Goal: Information Seeking & Learning: Check status

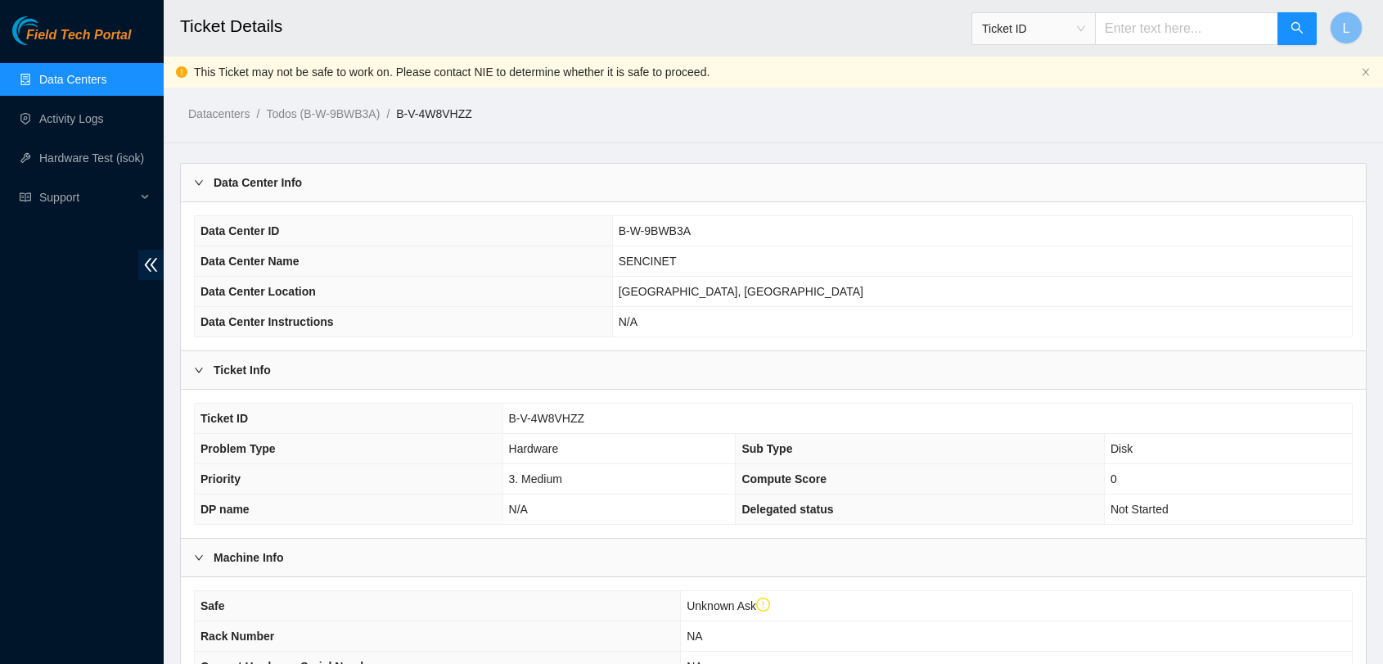
scroll to position [878, 0]
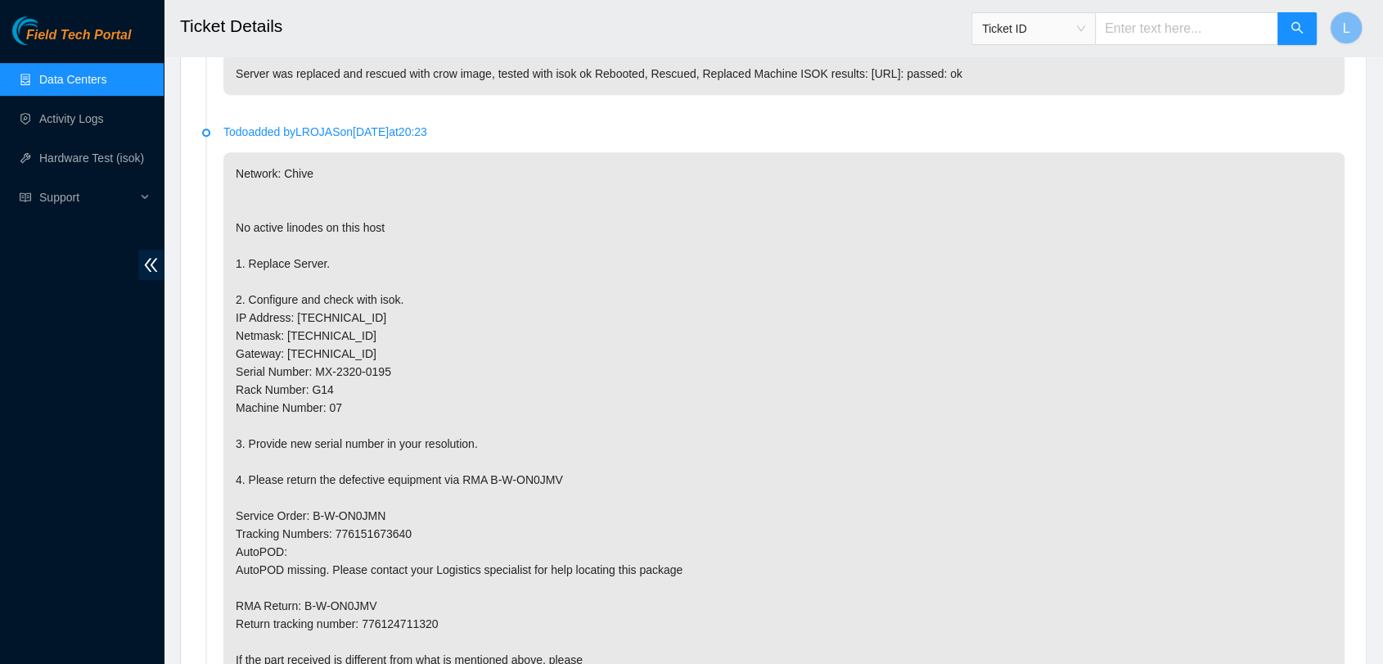
click at [1095, 25] on div "Ticket ID" at bounding box center [1033, 29] width 123 height 26
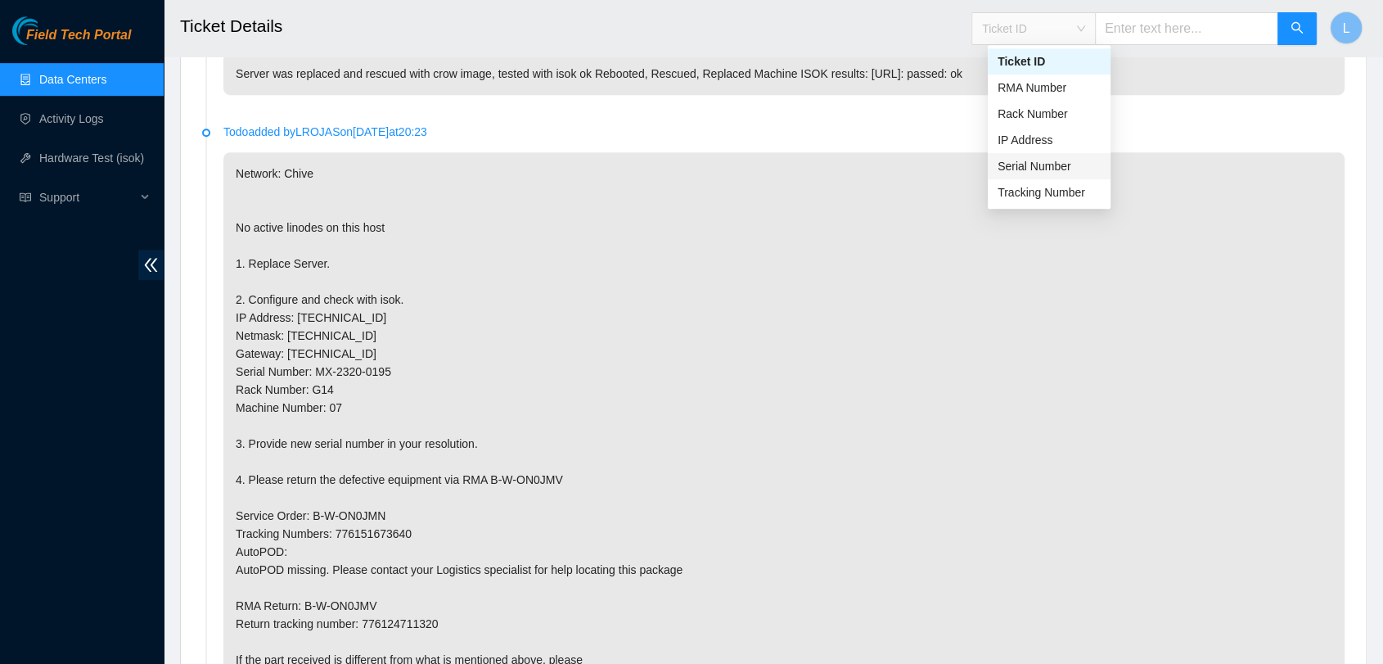
click at [1035, 172] on div "Serial Number" at bounding box center [1049, 166] width 103 height 18
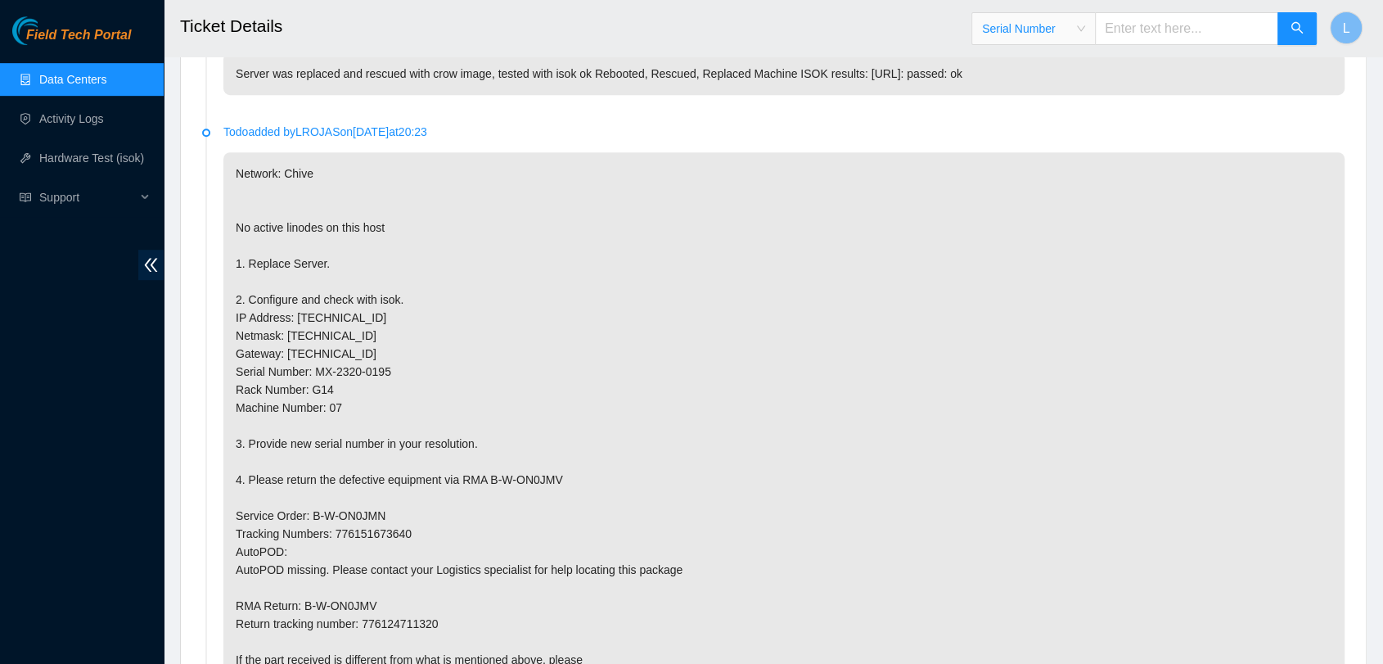
click at [1166, 27] on input "text" at bounding box center [1186, 28] width 183 height 33
paste input "MX-2334-0439"
type input "MX-2334-0439"
click button "button"
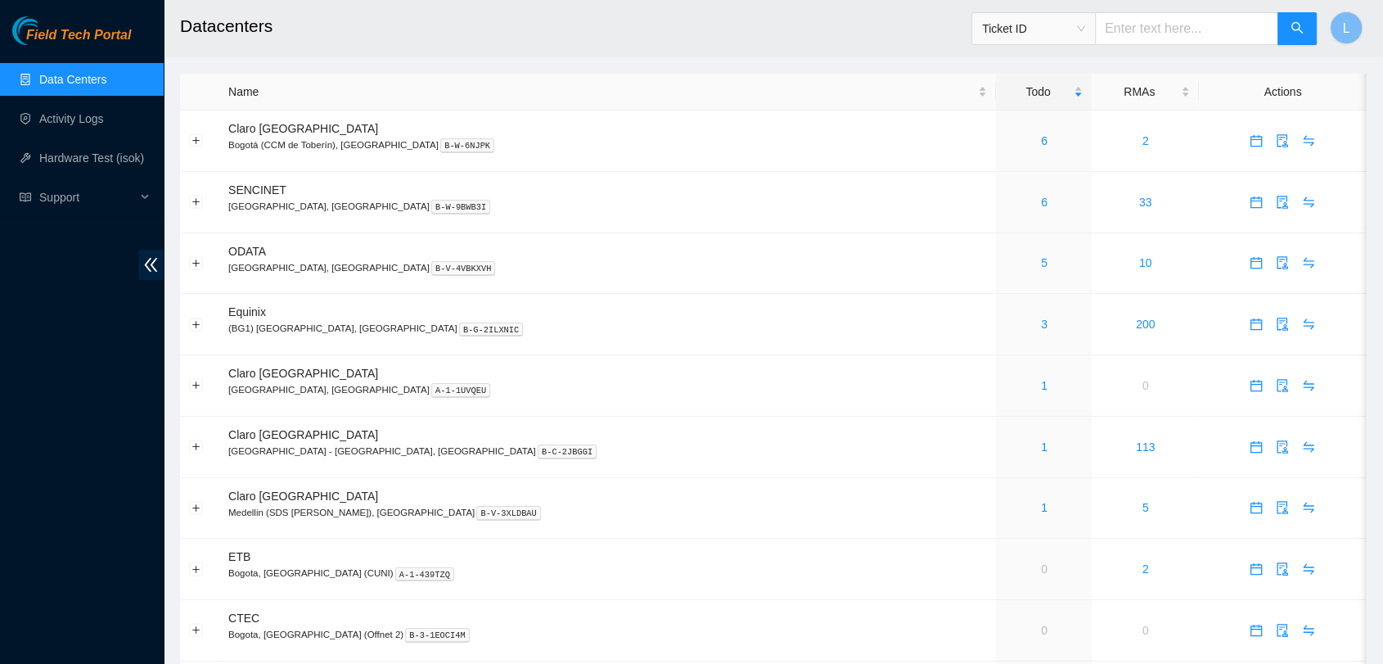
click at [1085, 29] on span "Ticket ID" at bounding box center [1033, 28] width 103 height 25
click at [1022, 160] on div "Serial Number" at bounding box center [1049, 165] width 103 height 18
click at [1155, 39] on input "text" at bounding box center [1186, 28] width 183 height 33
paste input "MX-2334-0439"
type input "MX-2334-0439"
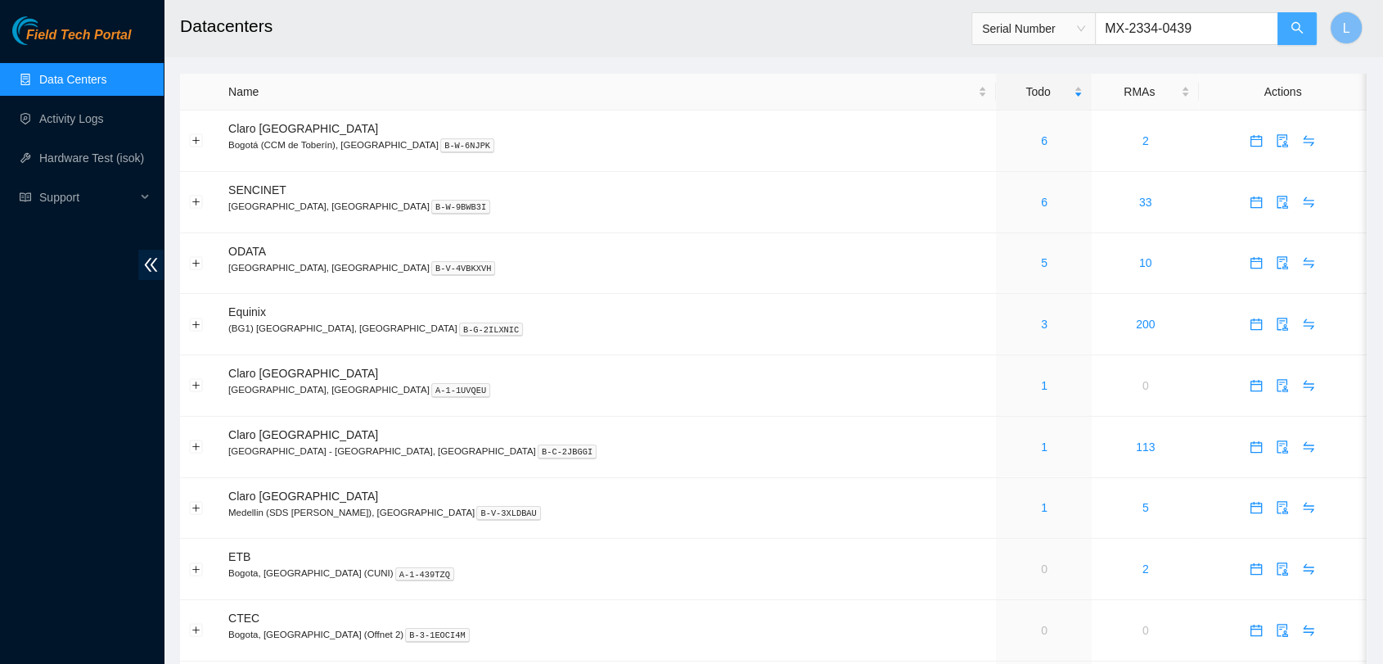
click at [1283, 16] on button "button" at bounding box center [1297, 28] width 39 height 33
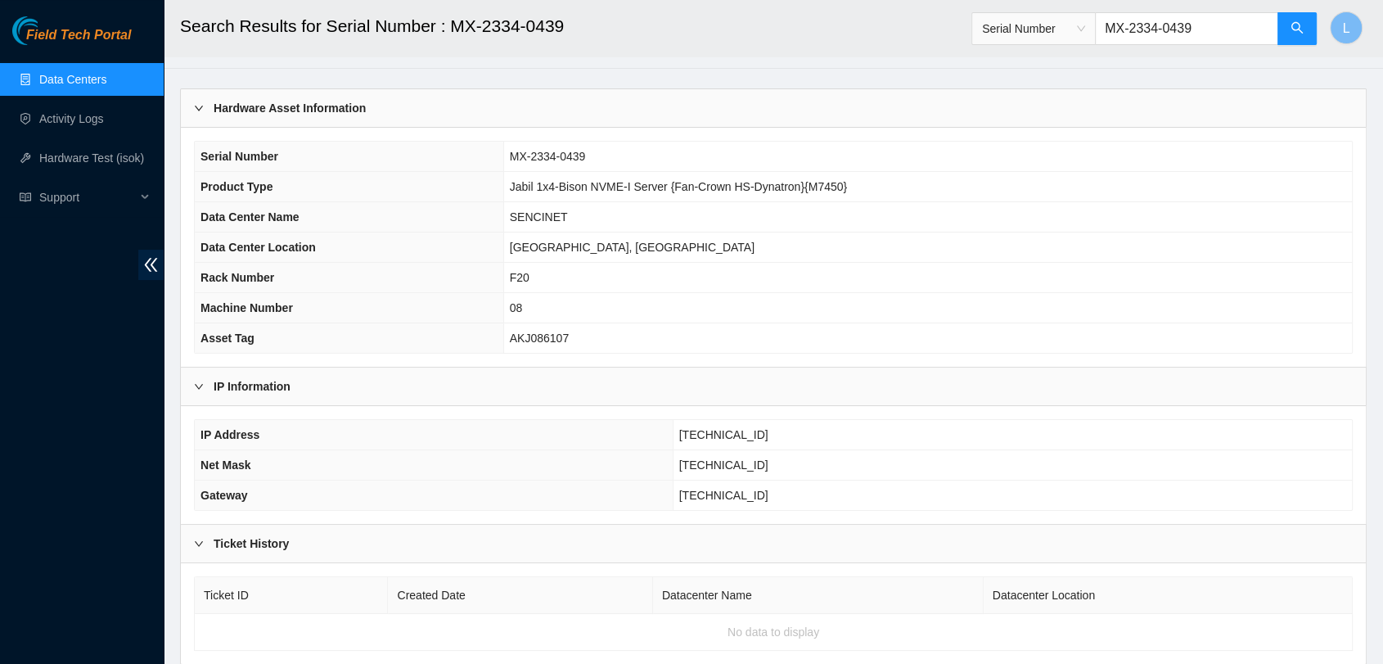
scroll to position [92, 0]
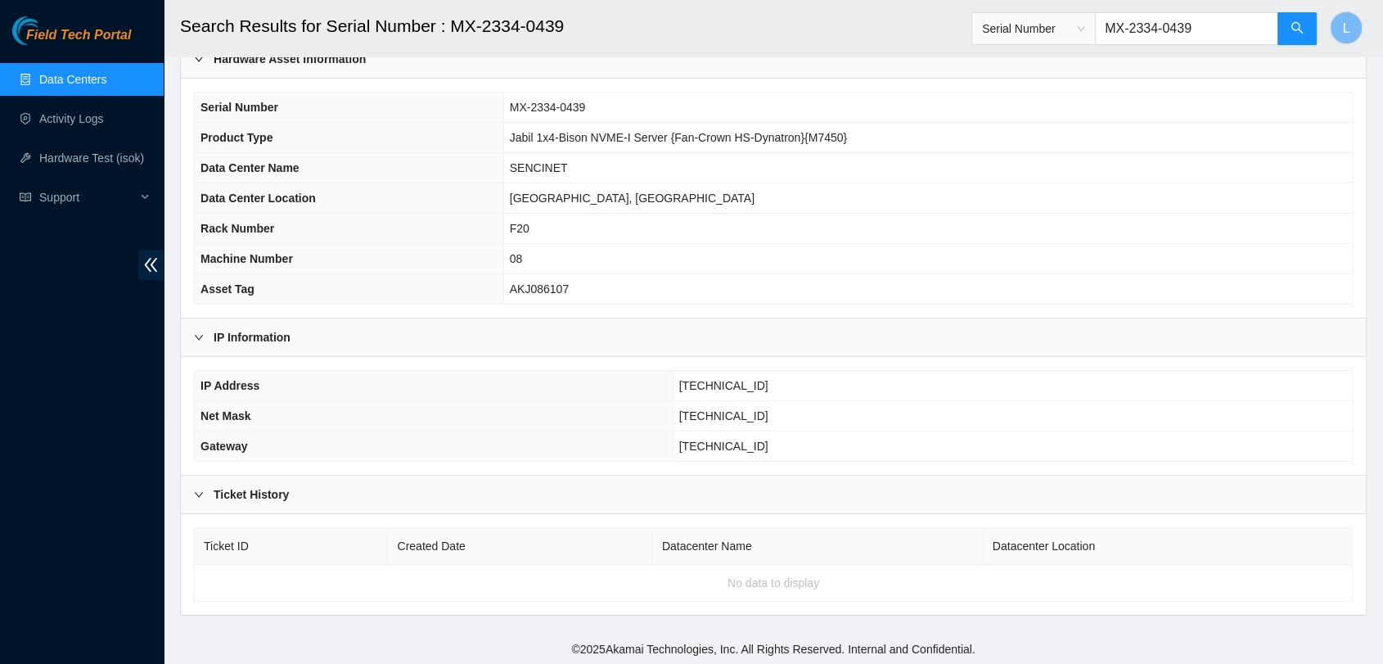
click at [579, 225] on td "F20" at bounding box center [927, 229] width 849 height 30
click at [1085, 26] on span "Serial Number" at bounding box center [1033, 28] width 103 height 25
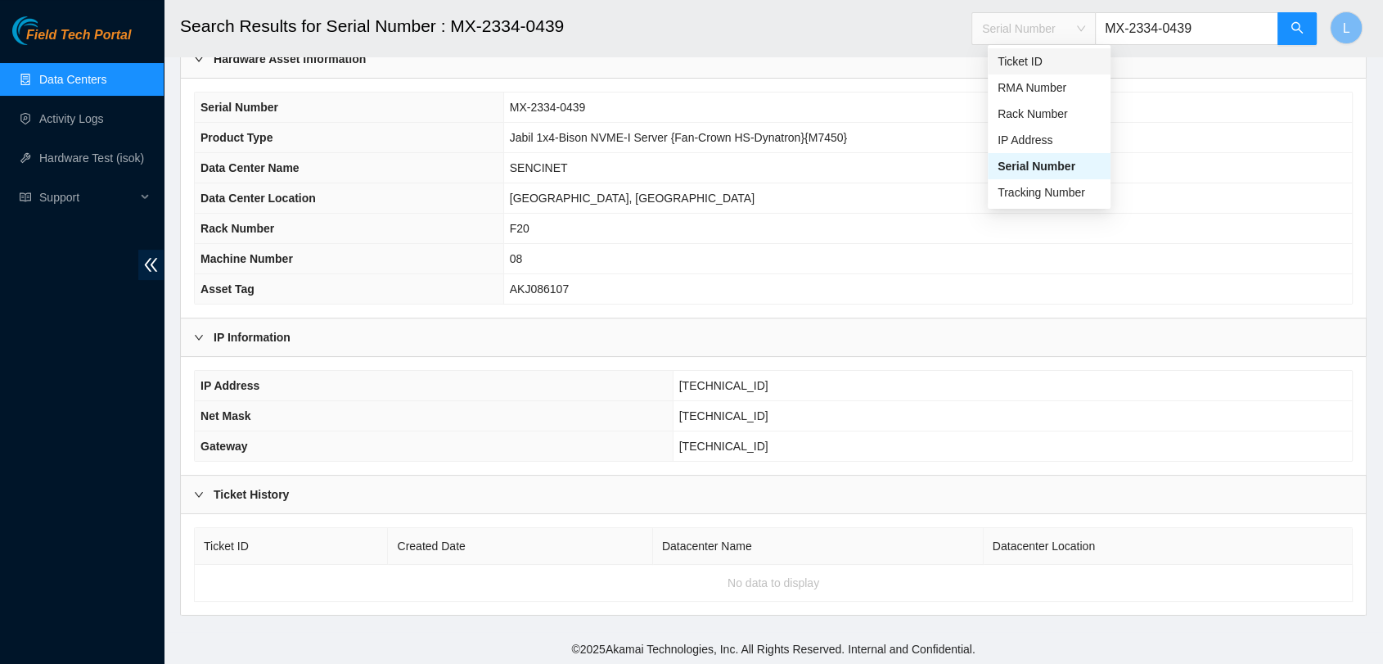
click at [1033, 60] on div "Ticket ID" at bounding box center [1049, 61] width 103 height 18
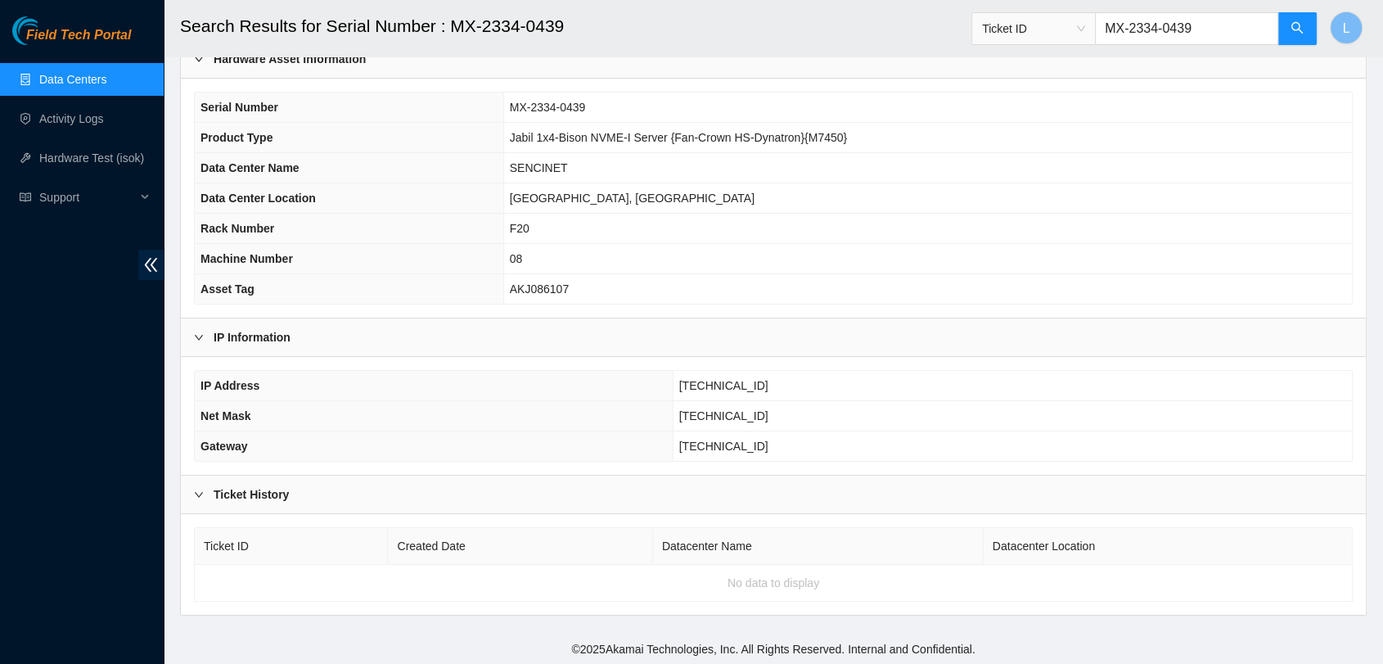
drag, startPoint x: 1218, startPoint y: 32, endPoint x: 984, endPoint y: 34, distance: 234.1
click at [984, 34] on header "Search Results for Serial Number : MX-2334-0439 Ticket ID MX-2334-0439 L" at bounding box center [855, 28] width 1383 height 56
paste input "B-V-5L64YXN"
type input "B-V-5L64YXN"
click at [1290, 32] on button "button" at bounding box center [1297, 28] width 39 height 33
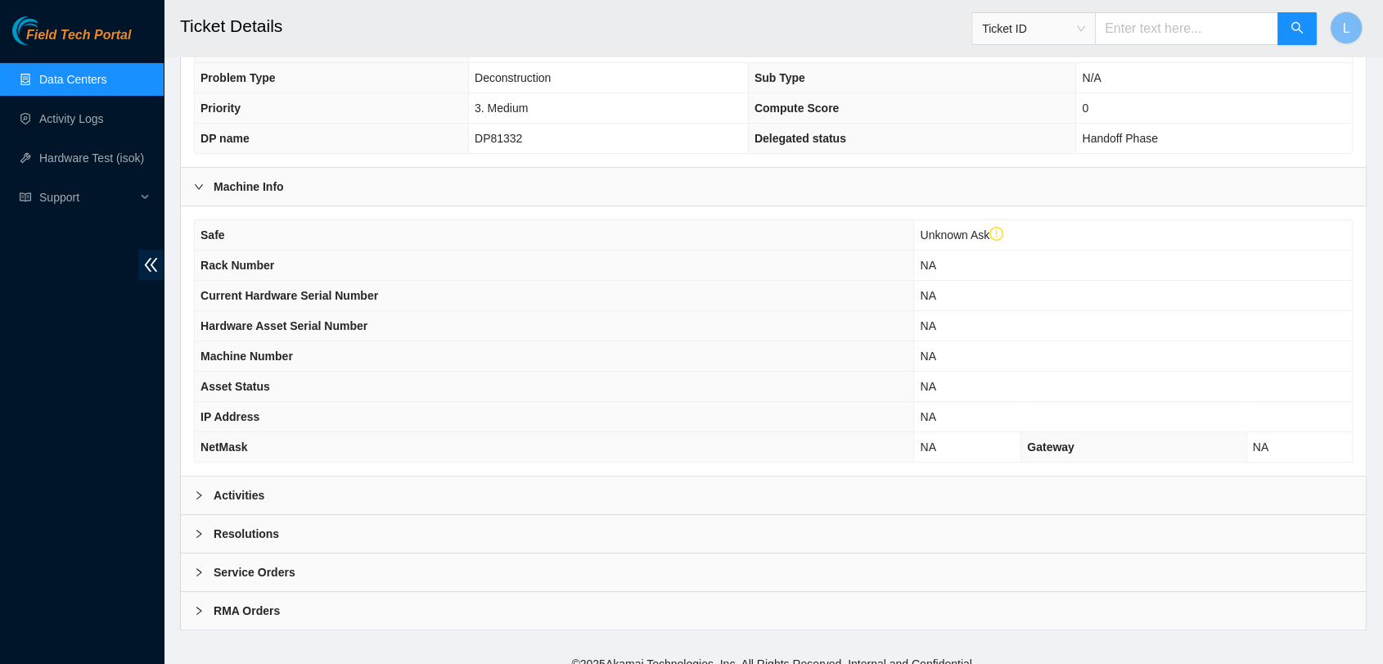
scroll to position [386, 0]
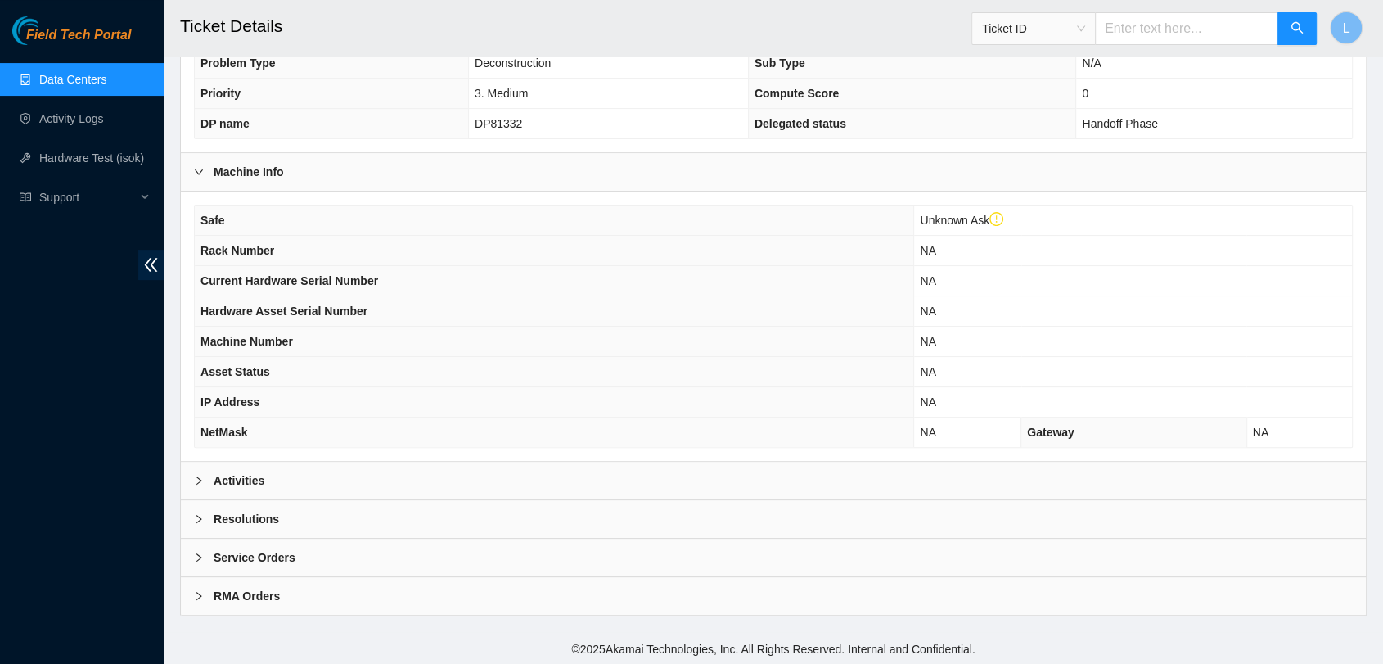
click at [196, 480] on icon "right" at bounding box center [199, 481] width 10 height 10
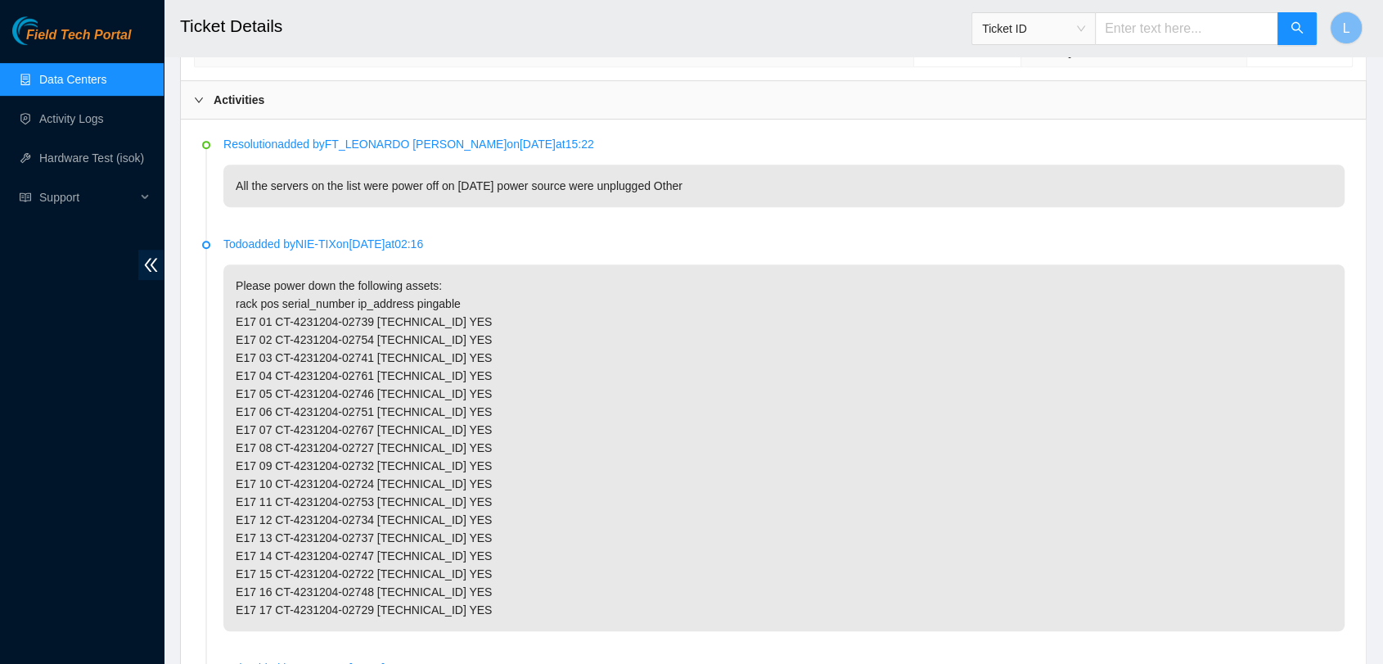
scroll to position [769, 0]
click at [1320, 323] on p "Please power down the following assets: rack pos serial_number ip_address pinga…" at bounding box center [783, 445] width 1121 height 367
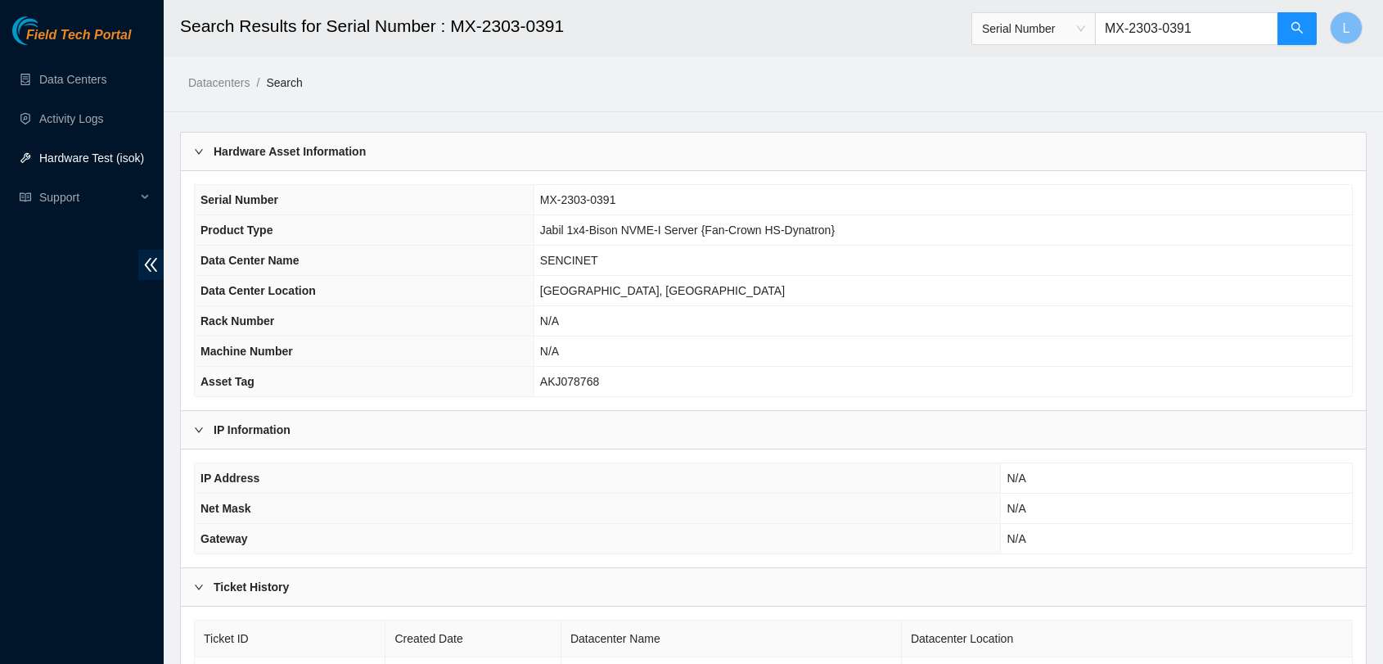
scroll to position [218, 0]
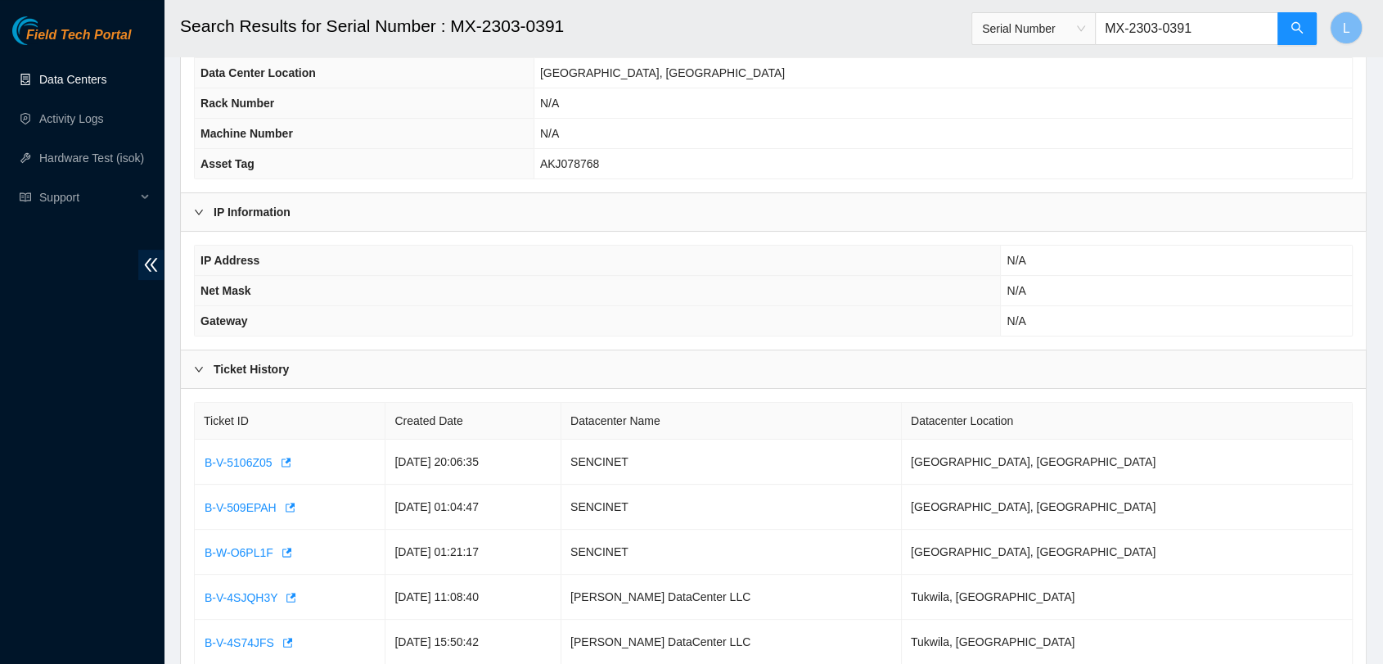
click at [73, 81] on link "Data Centers" at bounding box center [72, 79] width 67 height 13
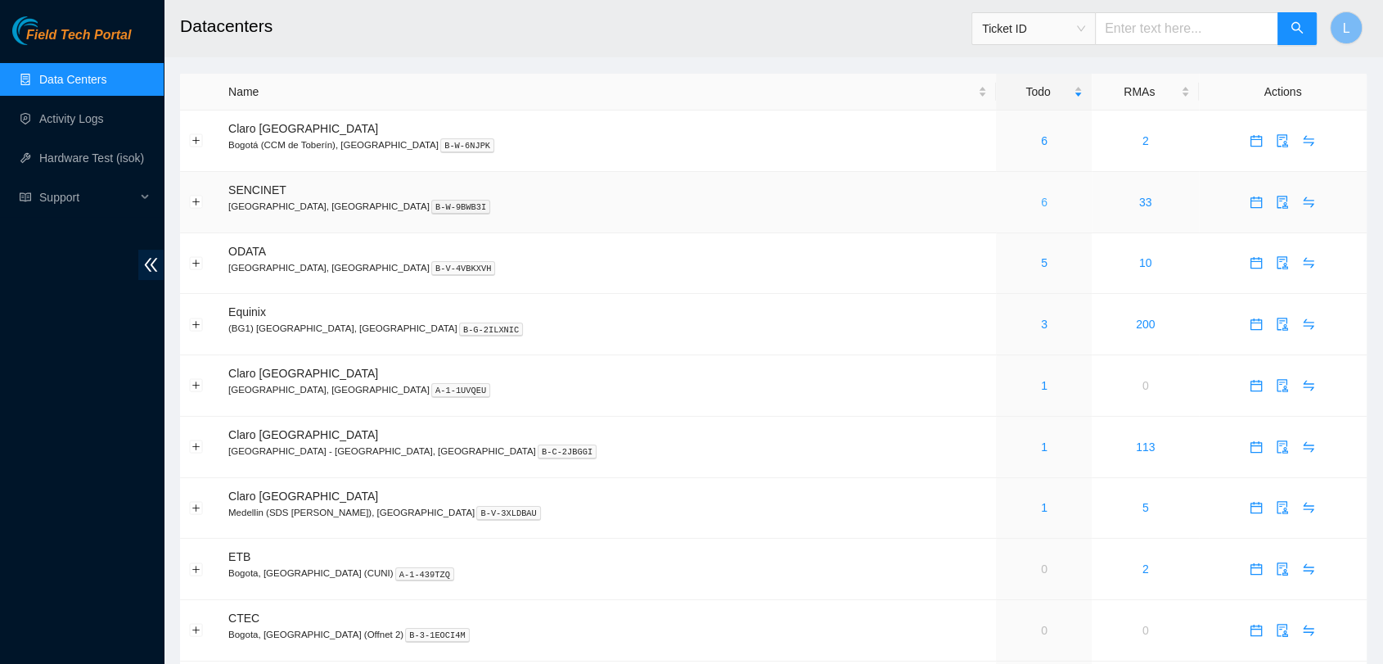
click at [1041, 201] on link "6" at bounding box center [1044, 202] width 7 height 13
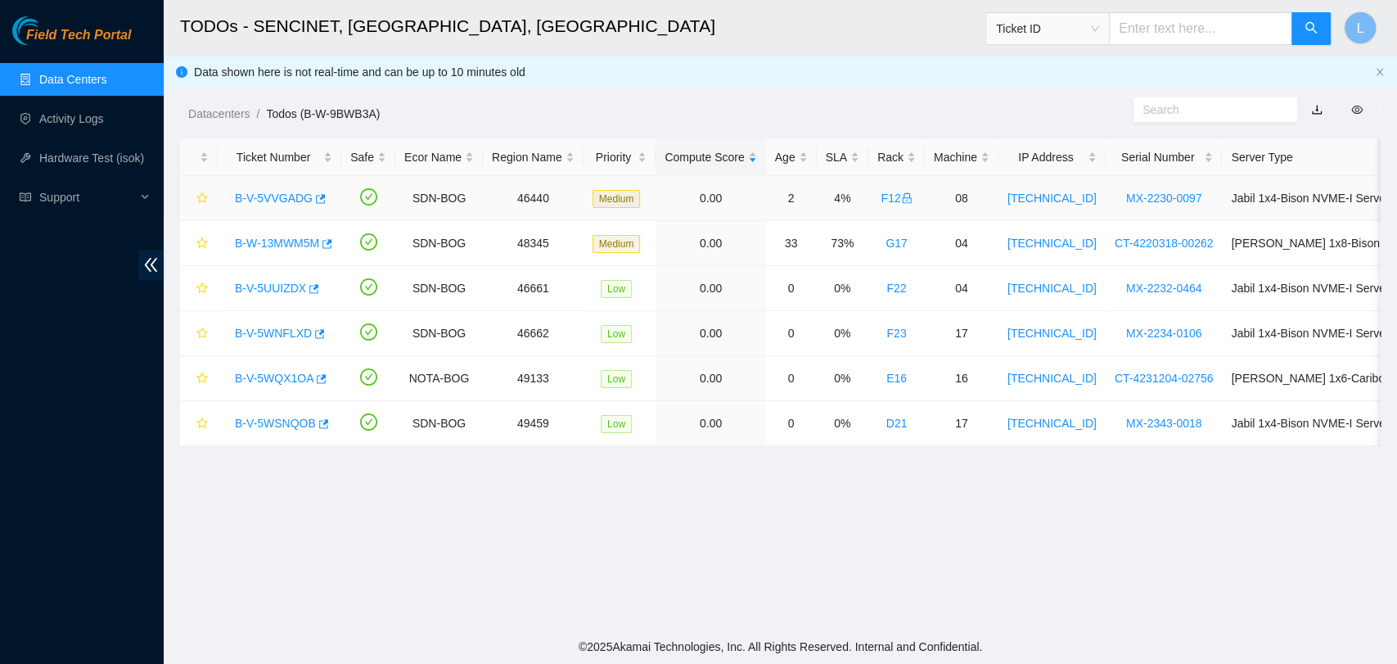
click at [243, 201] on link "B-V-5VVGADG" at bounding box center [274, 198] width 78 height 13
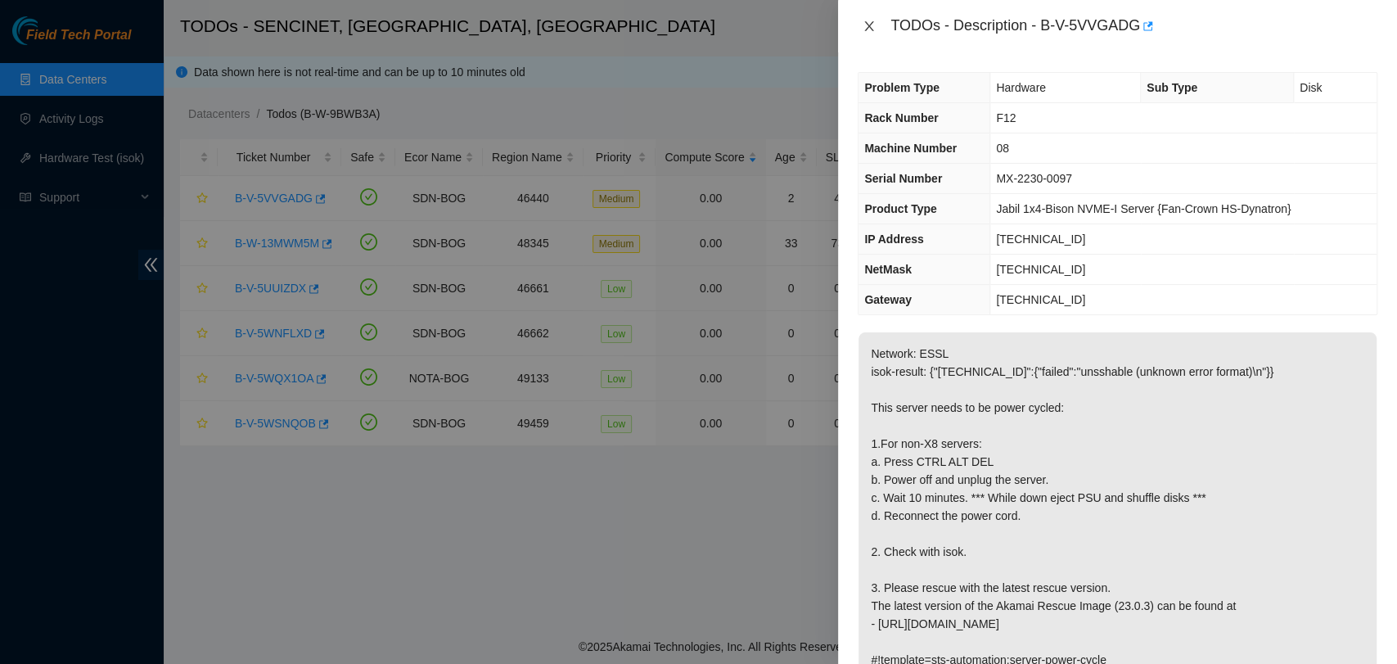
click at [867, 22] on icon "close" at bounding box center [869, 26] width 13 height 13
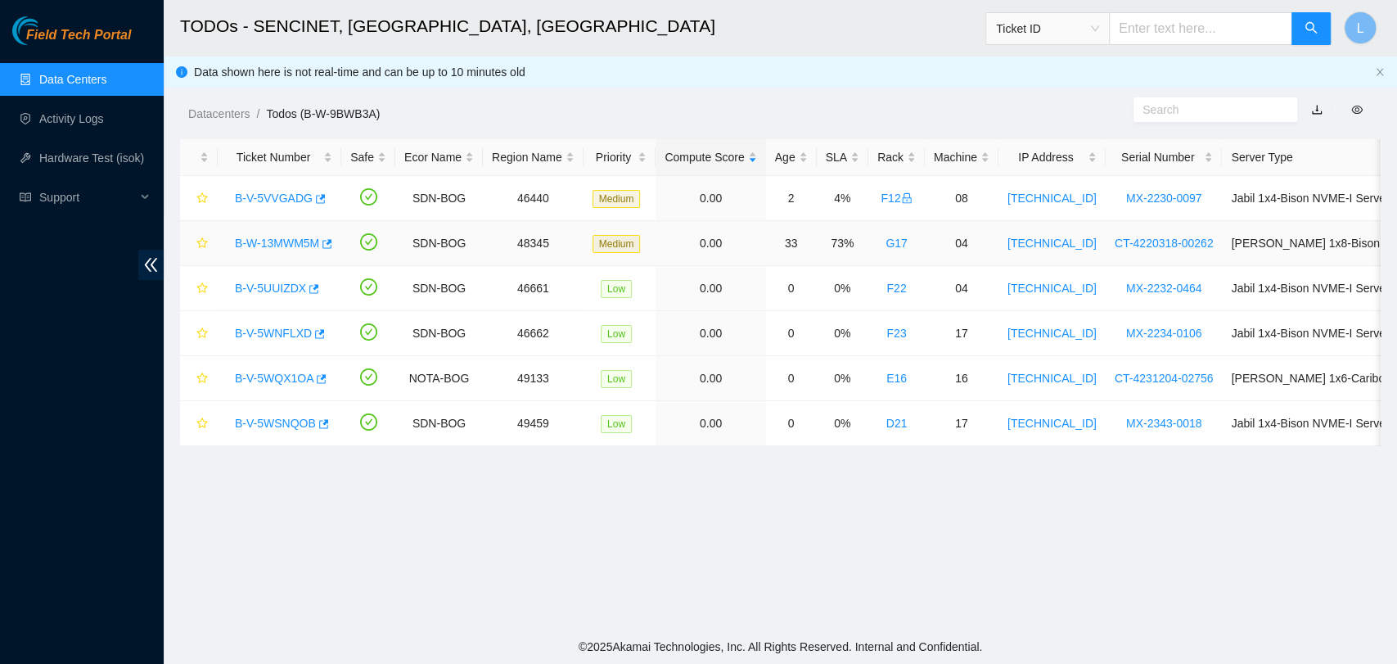
click at [279, 247] on link "B-W-13MWM5M" at bounding box center [277, 243] width 84 height 13
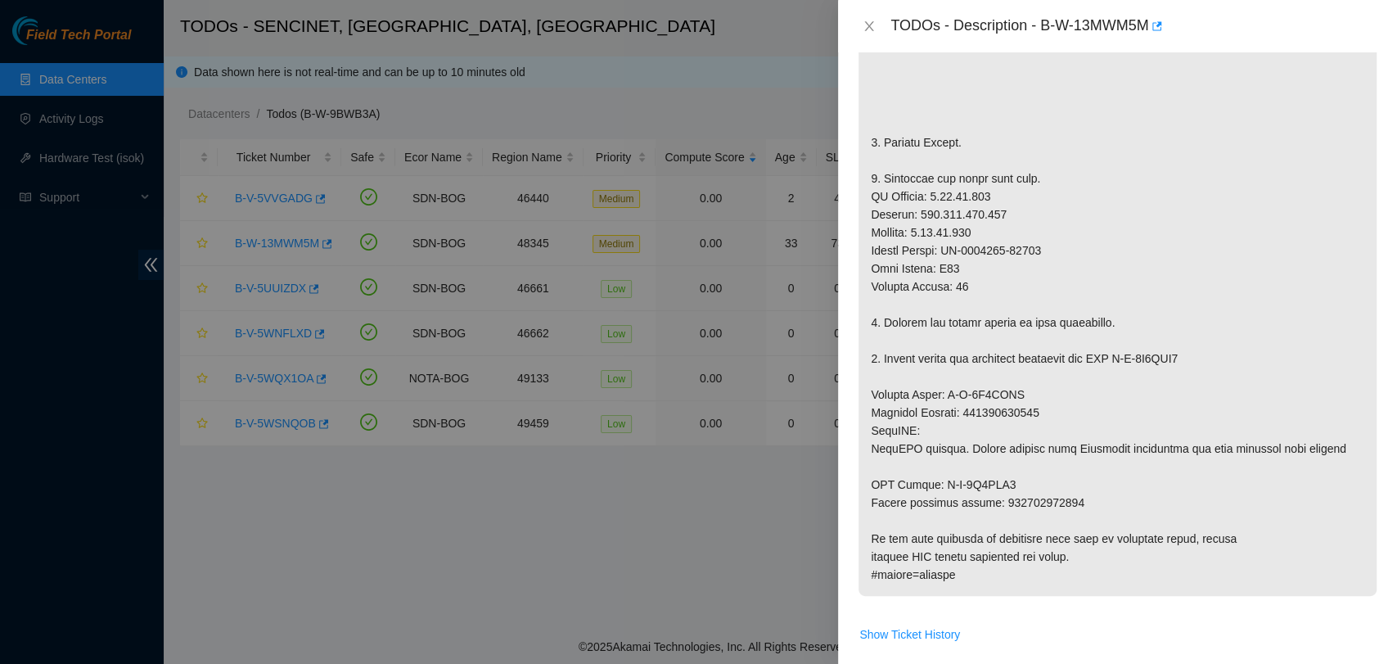
scroll to position [196, 0]
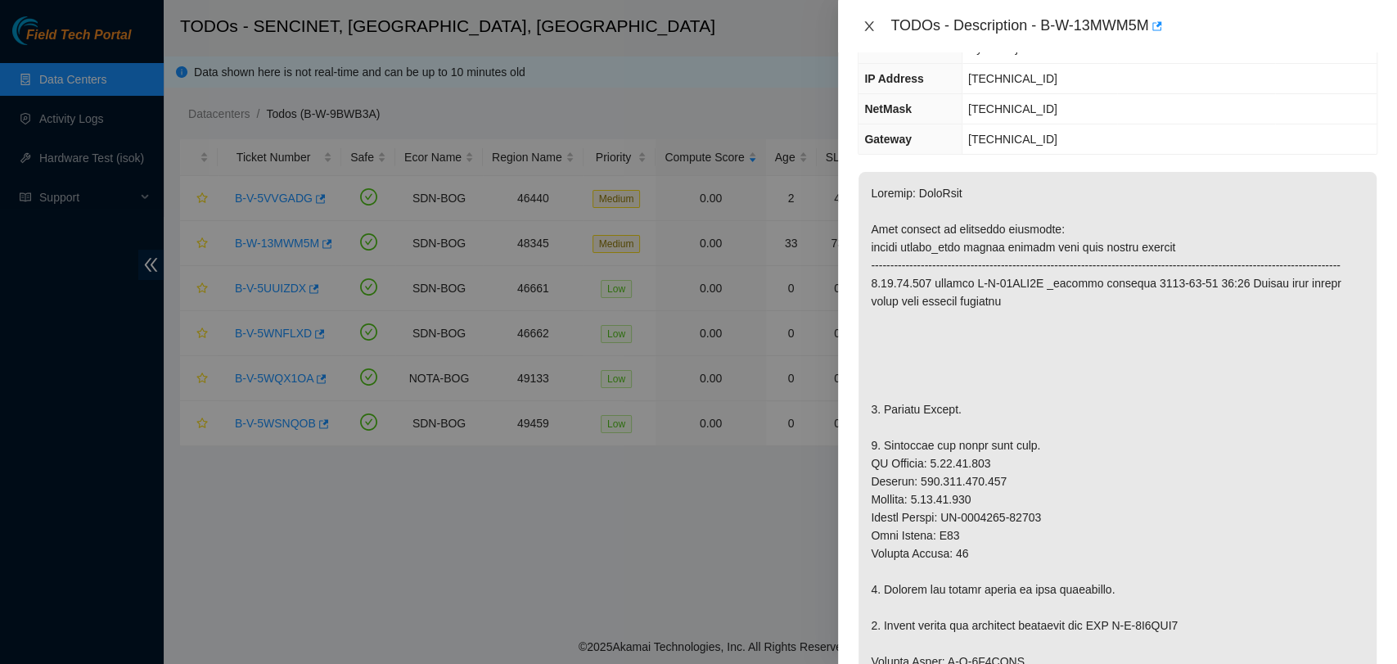
click at [874, 33] on button "Close" at bounding box center [869, 27] width 23 height 16
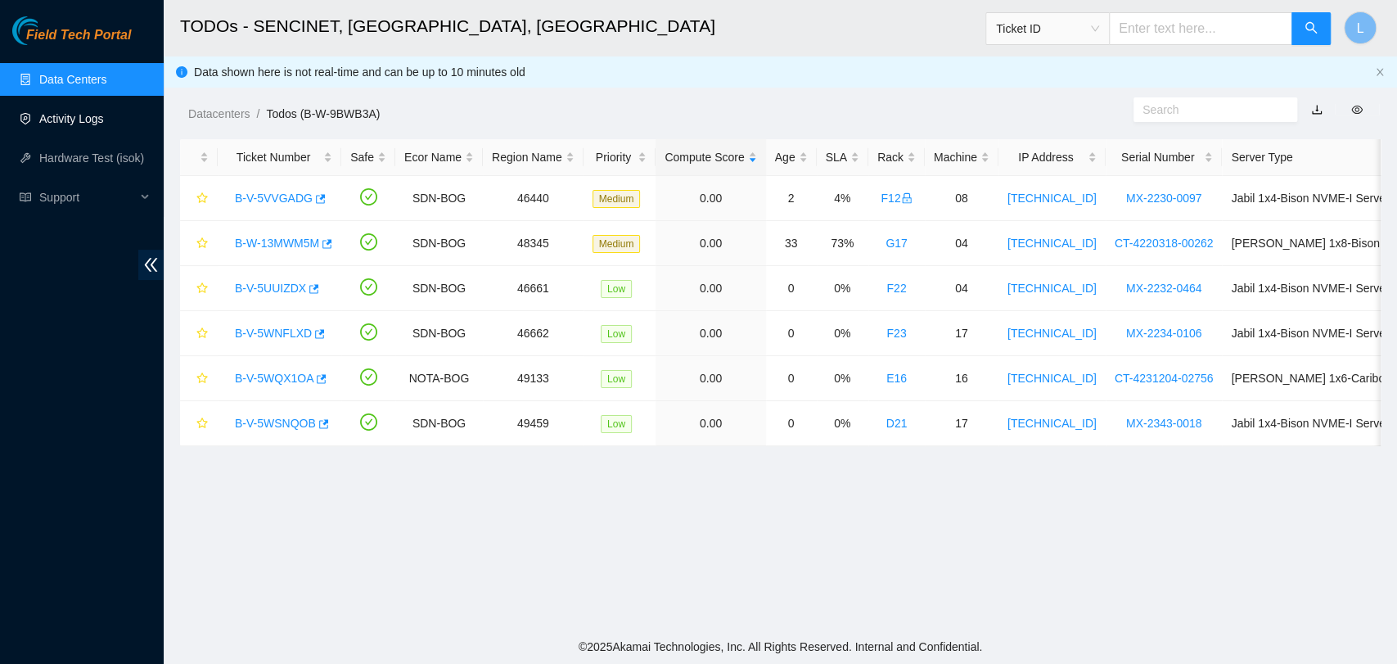
scroll to position [268, 0]
click at [277, 200] on link "B-V-5VVGADG" at bounding box center [274, 198] width 78 height 13
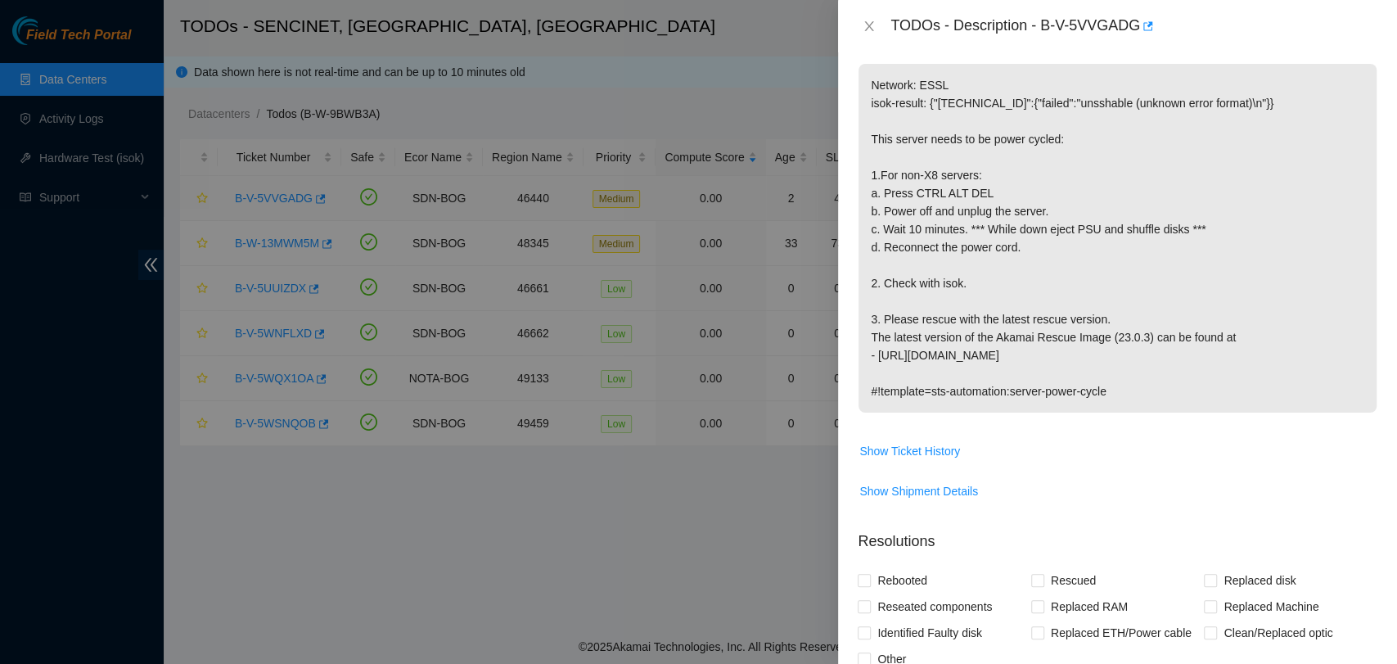
scroll to position [196, 0]
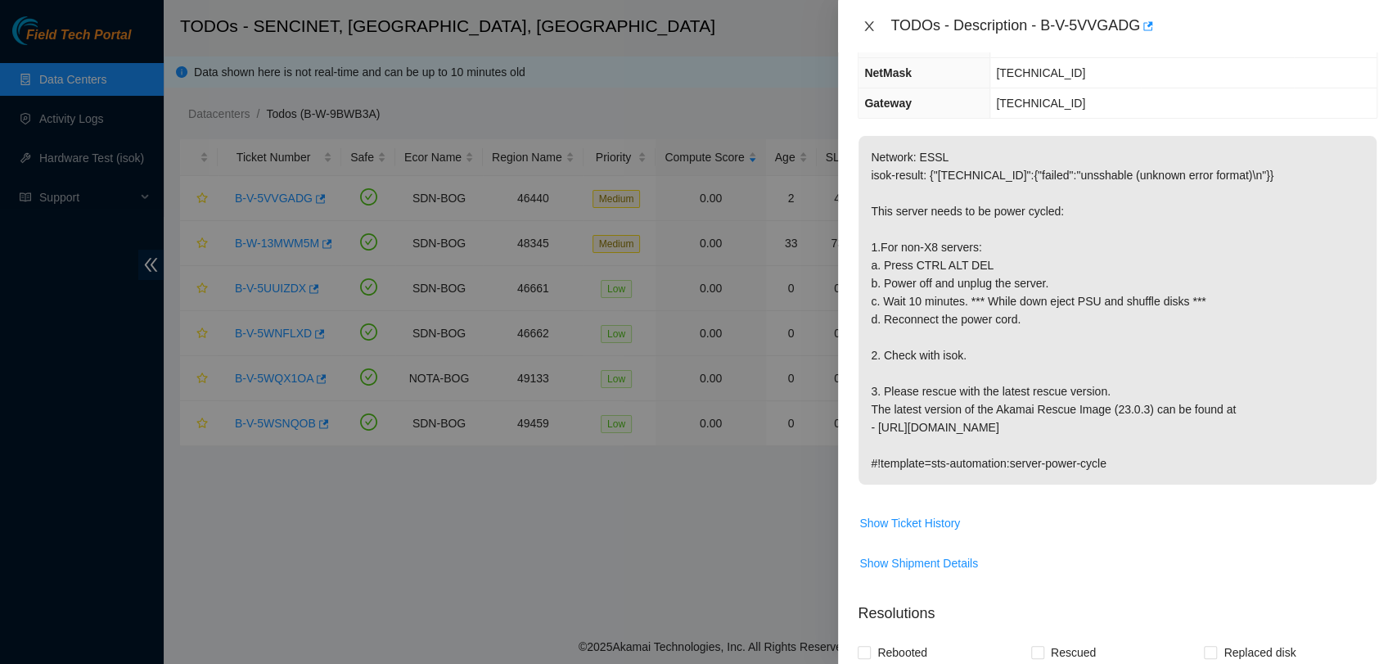
click at [872, 33] on button "Close" at bounding box center [869, 27] width 23 height 16
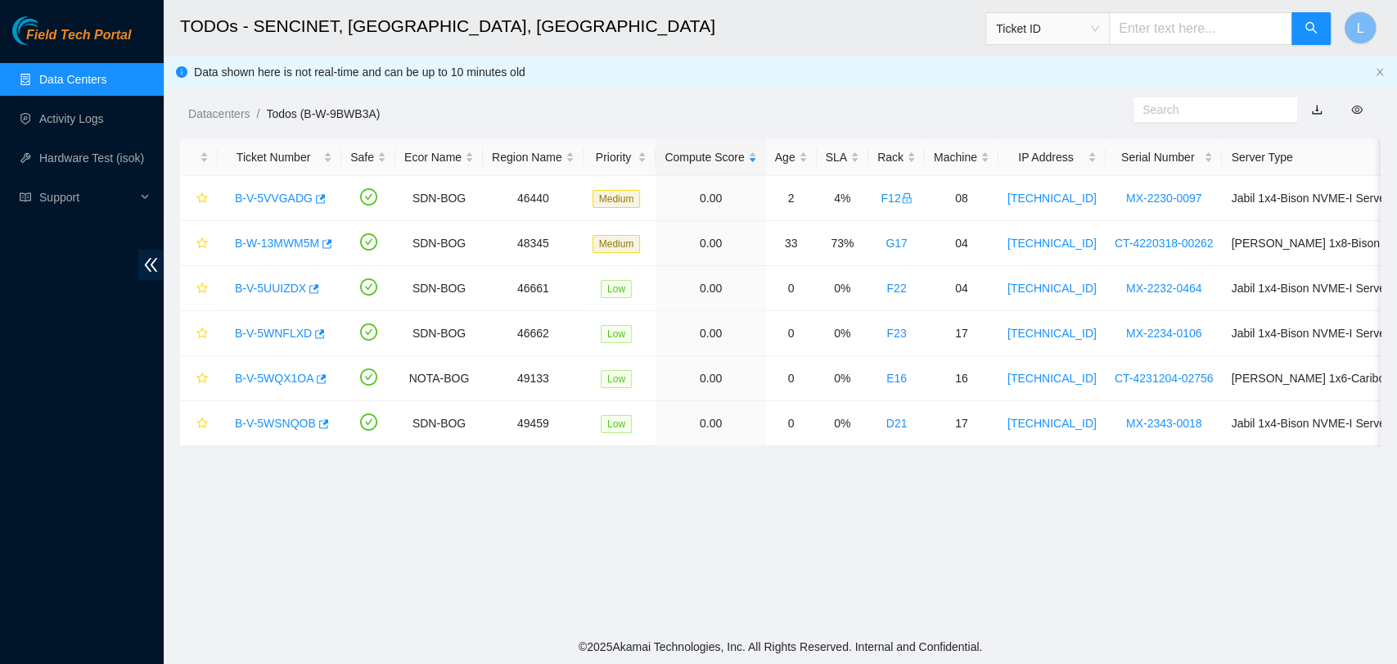
scroll to position [268, 0]
click at [268, 241] on link "B-W-13MWM5M" at bounding box center [277, 243] width 84 height 13
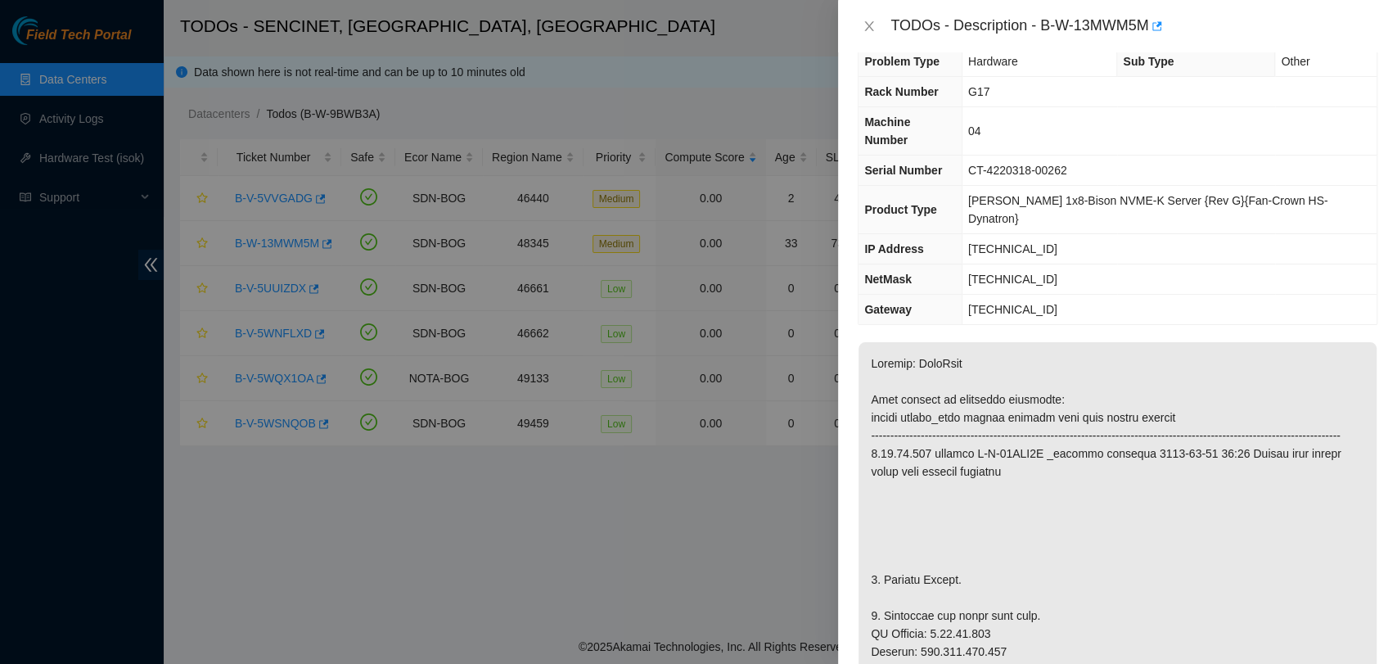
scroll to position [0, 0]
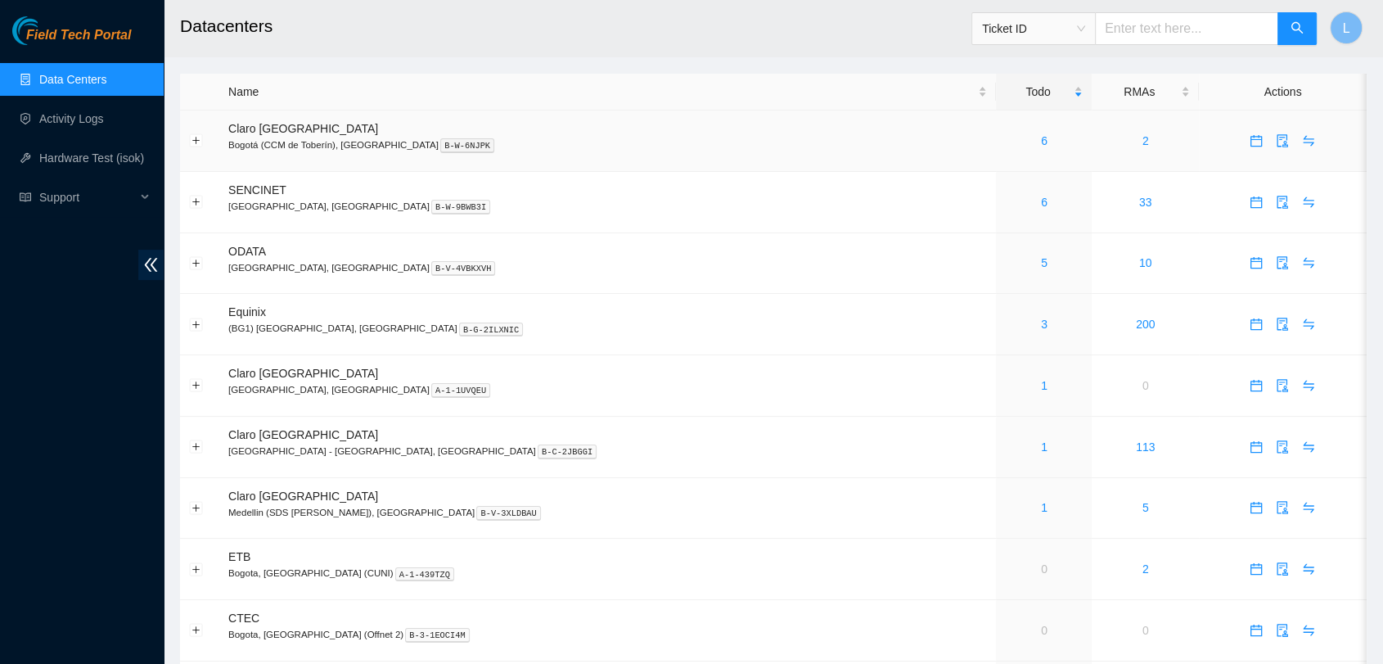
click at [1085, 29] on span "Ticket ID" at bounding box center [1033, 28] width 103 height 25
click at [1041, 165] on div "Serial Number" at bounding box center [1049, 165] width 103 height 18
click at [1166, 25] on input "text" at bounding box center [1186, 28] width 183 height 33
paste input "MX-2334-0439"
type input "MX-2334-0439"
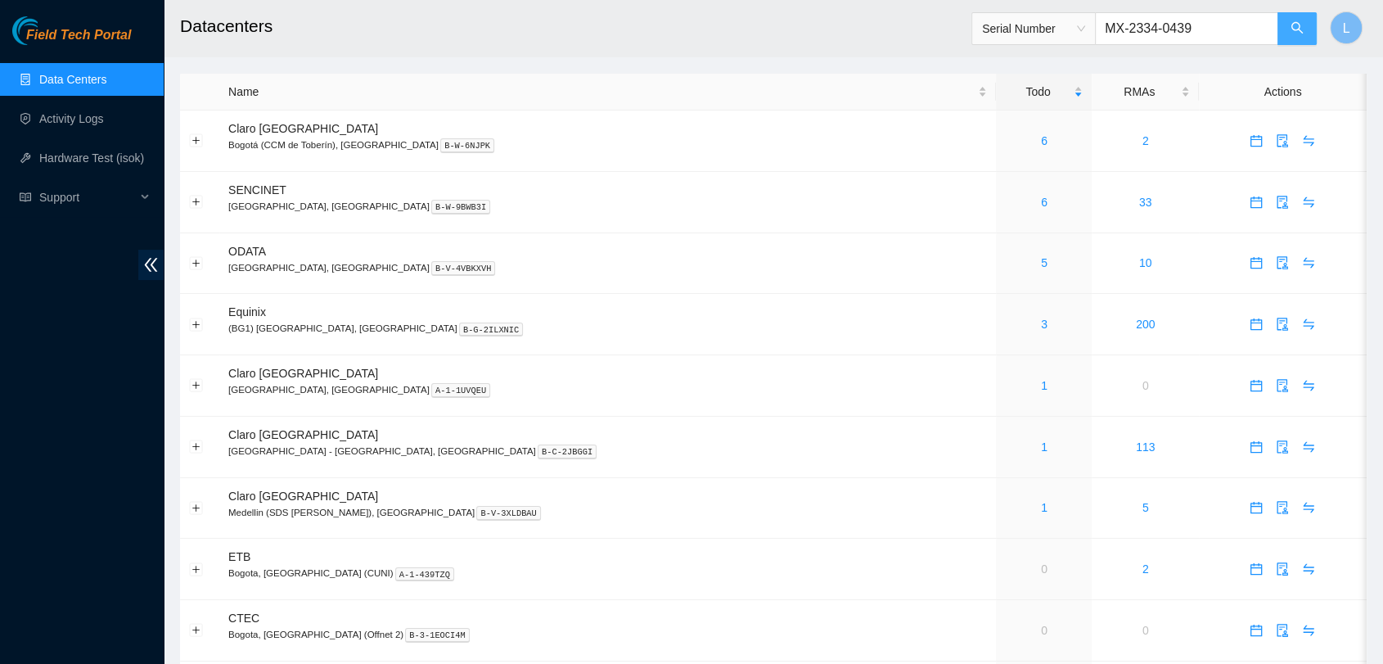
click at [1296, 26] on icon "search" at bounding box center [1297, 27] width 13 height 13
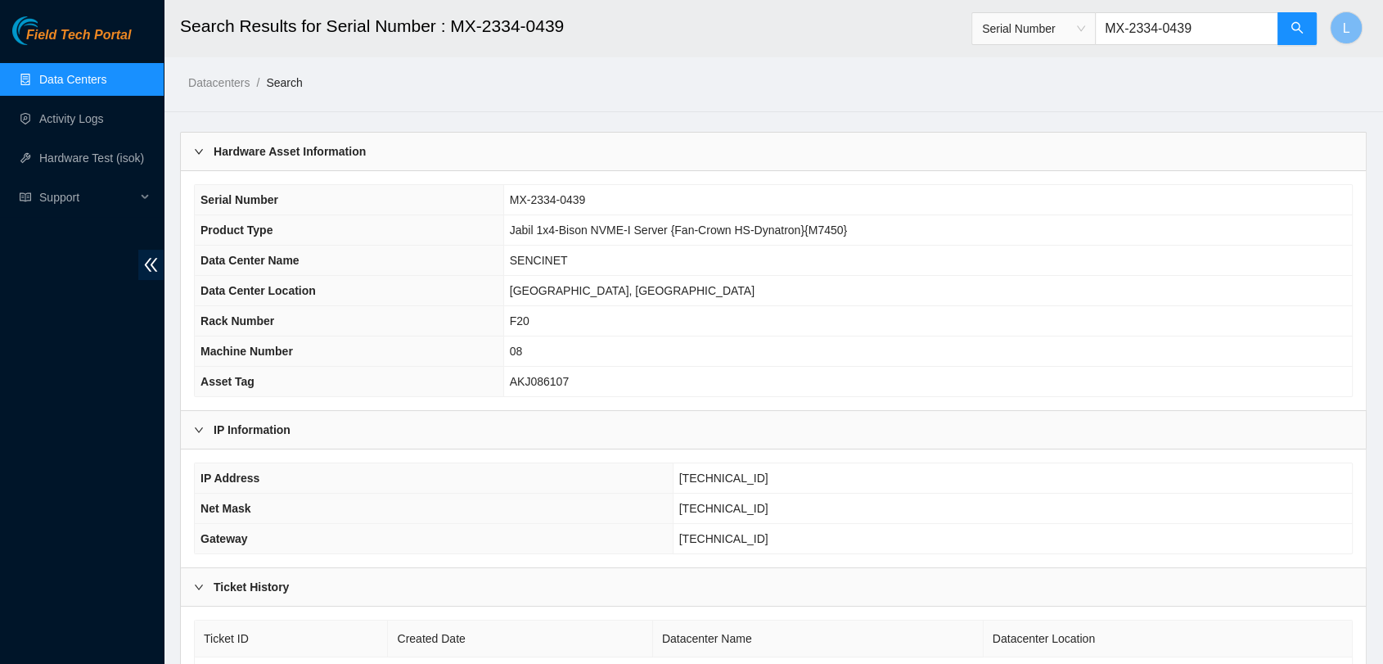
scroll to position [92, 0]
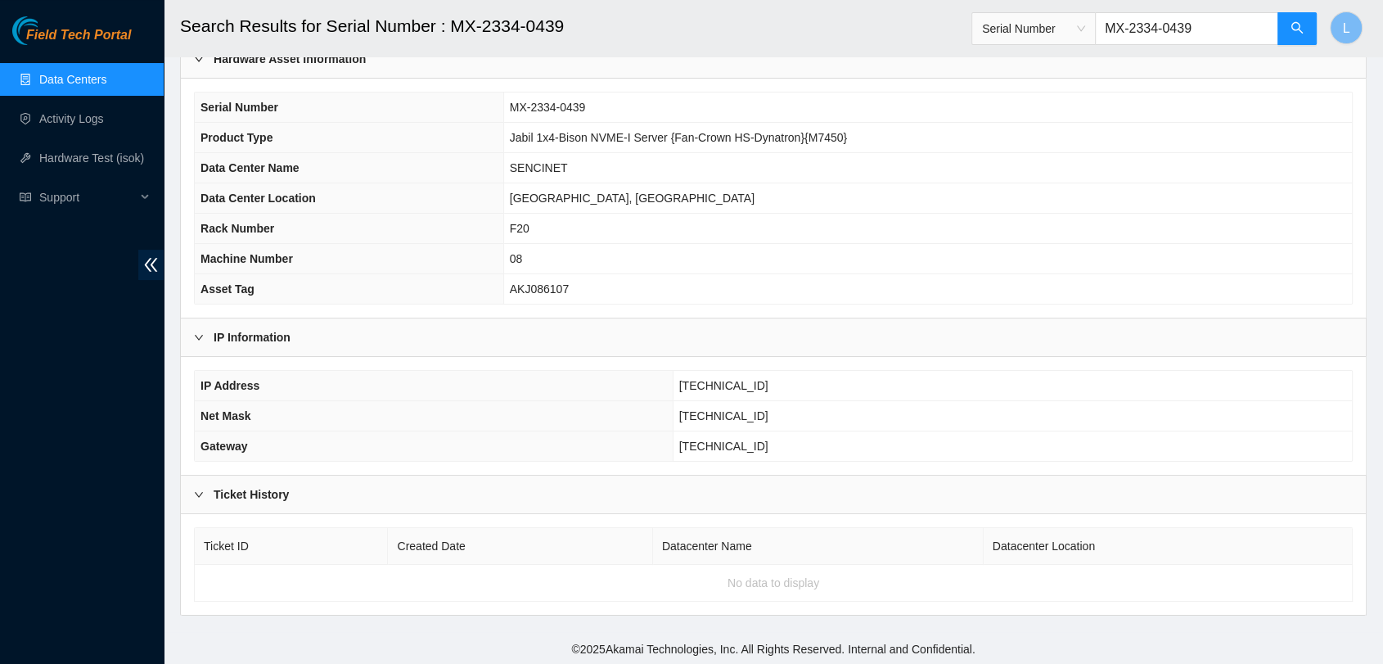
click at [223, 544] on th "Ticket ID" at bounding box center [291, 546] width 193 height 37
click at [231, 570] on td "No data to display" at bounding box center [774, 583] width 1158 height 37
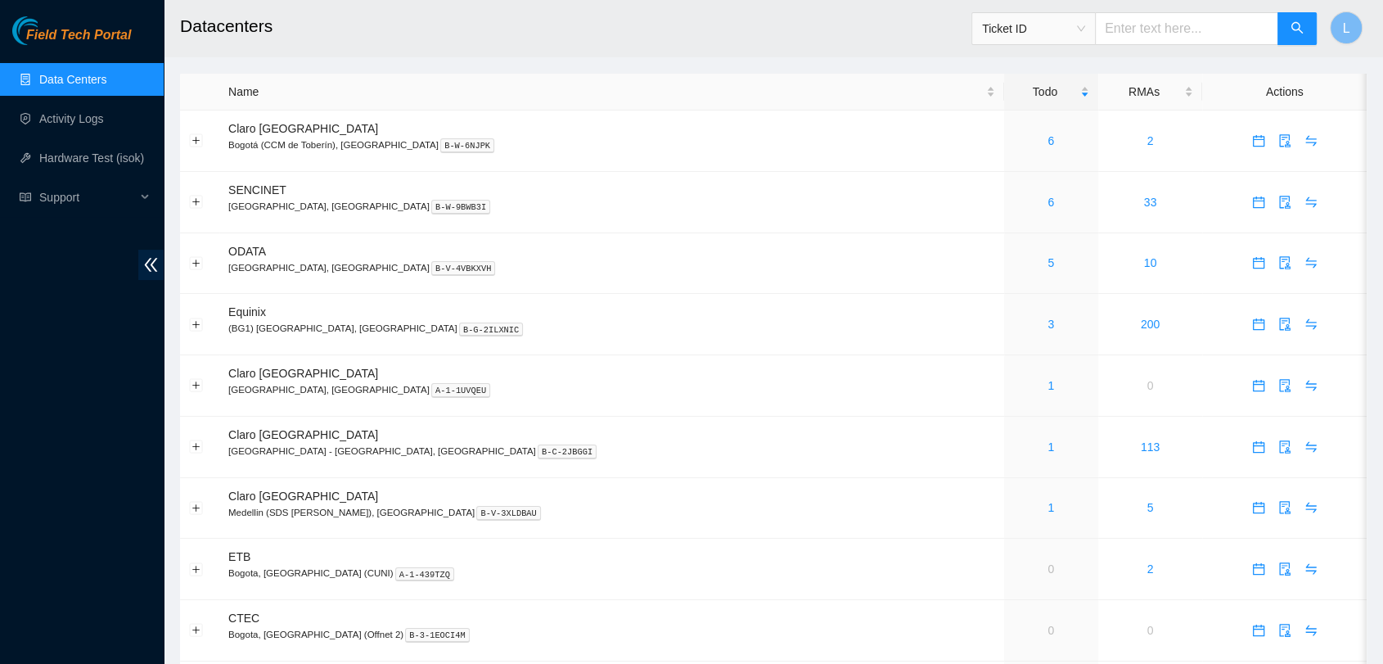
click at [1085, 27] on span "Ticket ID" at bounding box center [1033, 28] width 103 height 25
click at [1039, 161] on div "Serial Number" at bounding box center [1049, 165] width 103 height 18
click at [1144, 38] on input "text" at bounding box center [1186, 28] width 183 height 33
paste input "MX-2303-0371"
type input "MX-2303-0371"
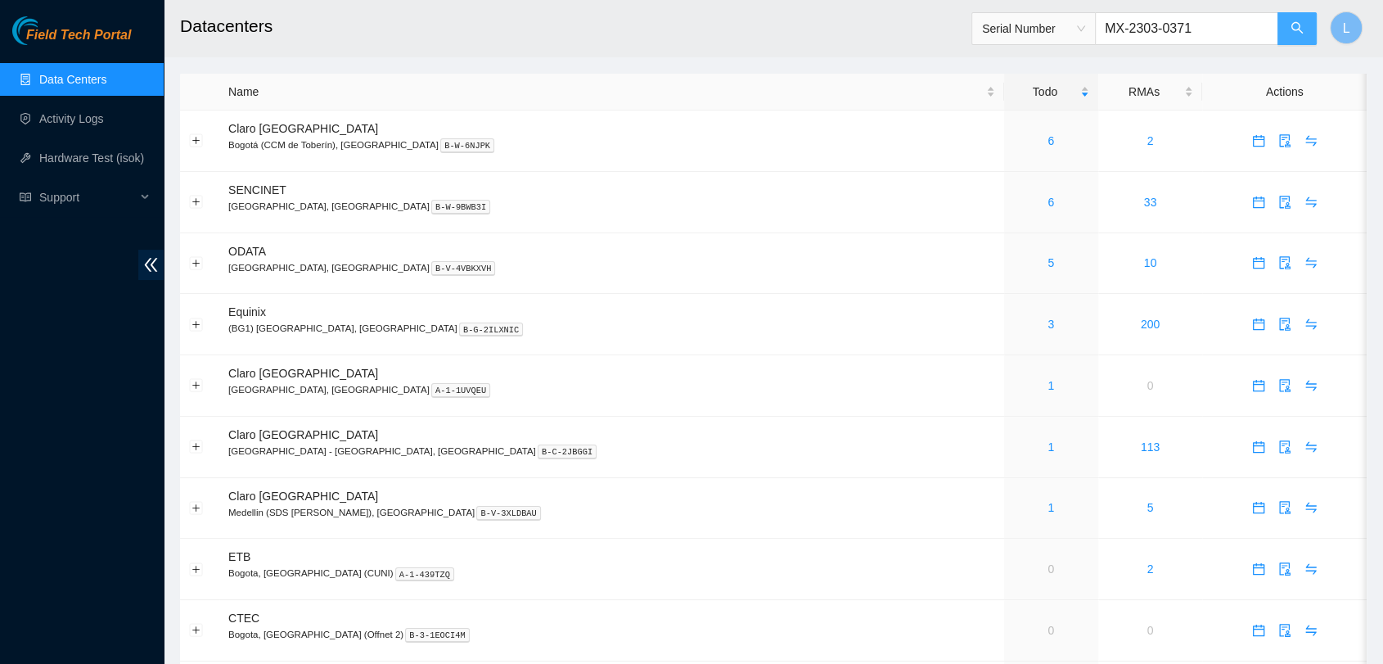
click at [1301, 28] on icon "search" at bounding box center [1297, 27] width 13 height 13
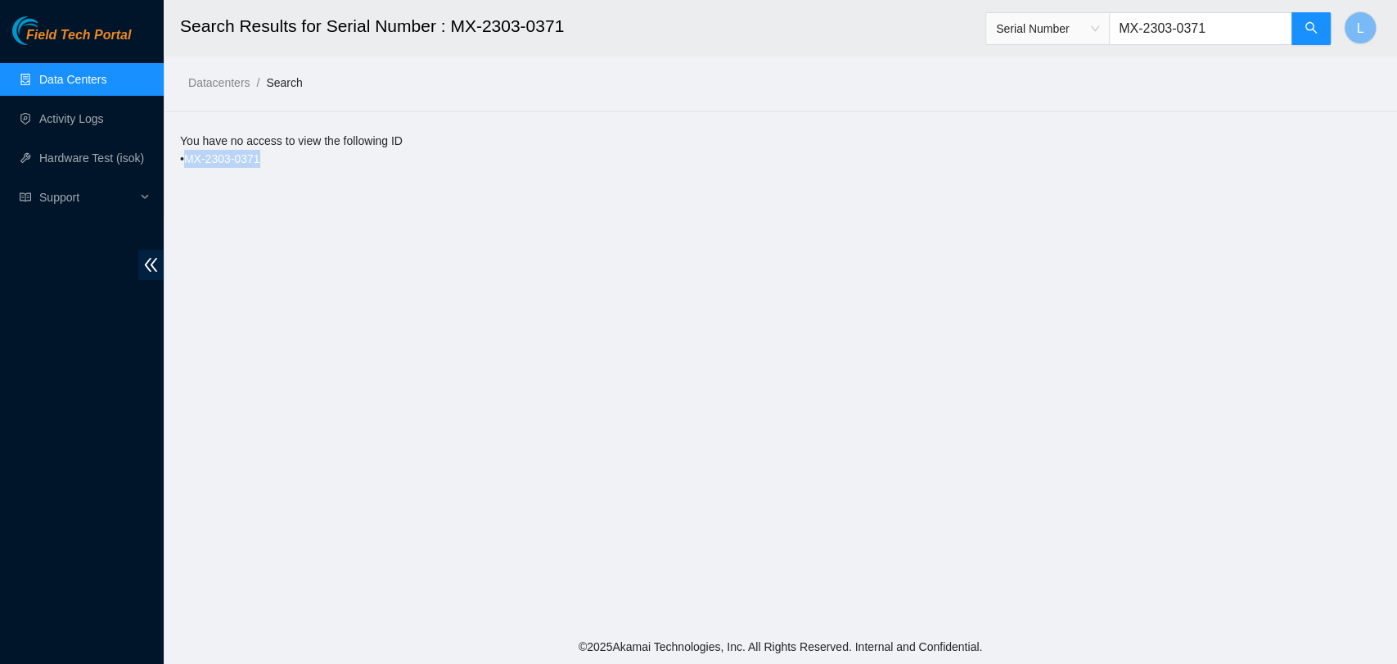
drag, startPoint x: 269, startPoint y: 161, endPoint x: 177, endPoint y: 154, distance: 92.8
click at [177, 154] on main "Search Results for Serial Number : MX-2303-0371 Serial Number MX-2303-0371 L Da…" at bounding box center [781, 314] width 1234 height 629
